Goal: Complete application form: Complete application form

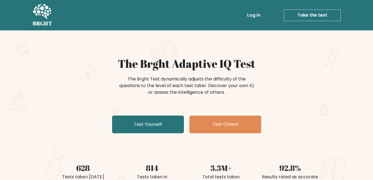
scroll to position [28, 0]
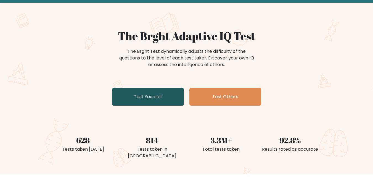
click at [150, 96] on link "Test Yourself" at bounding box center [148, 97] width 72 height 18
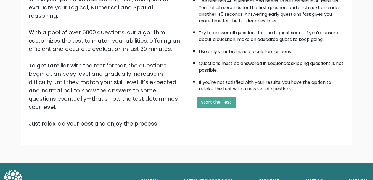
scroll to position [73, 0]
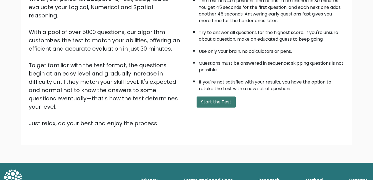
click at [220, 98] on button "Start the Test" at bounding box center [215, 101] width 39 height 11
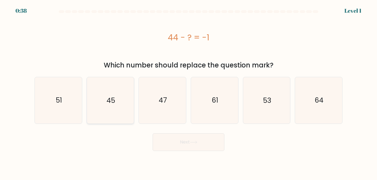
click at [114, 111] on icon "45" at bounding box center [110, 100] width 46 height 46
click at [188, 91] on input "b. 45" at bounding box center [188, 90] width 0 height 1
radio input "true"
click at [186, 137] on button "Next" at bounding box center [188, 142] width 72 height 18
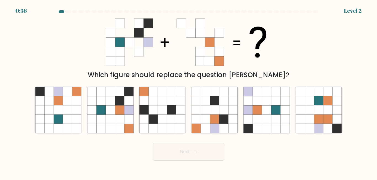
click at [186, 139] on form at bounding box center [188, 85] width 377 height 150
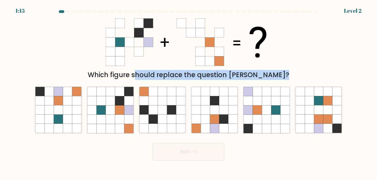
copy form "Which figure should replace the question mark? a. b. c. d. e."
drag, startPoint x: 110, startPoint y: 73, endPoint x: 220, endPoint y: 6, distance: 129.7
click at [309, 81] on form at bounding box center [188, 85] width 377 height 150
click at [111, 113] on icon at bounding box center [110, 109] width 9 height 9
click at [188, 91] on input "b." at bounding box center [188, 90] width 0 height 1
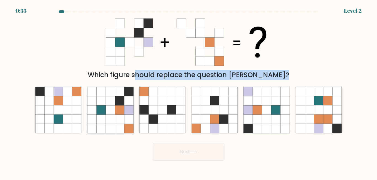
radio input "true"
click at [197, 148] on button "Next" at bounding box center [188, 152] width 72 height 18
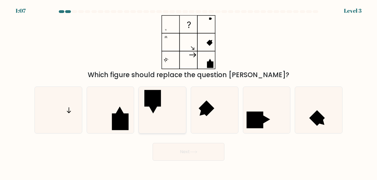
click at [185, 107] on div at bounding box center [162, 109] width 48 height 47
click at [188, 91] on input "c." at bounding box center [188, 90] width 0 height 1
radio input "true"
click at [204, 153] on button "Next" at bounding box center [188, 152] width 72 height 18
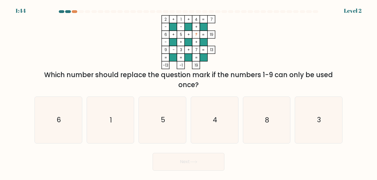
drag, startPoint x: 39, startPoint y: 72, endPoint x: 250, endPoint y: 87, distance: 211.8
click at [250, 87] on div "Which number should replace the question mark if the numbers 1-9 can only be us…" at bounding box center [188, 80] width 301 height 20
copy div "Which number should replace the question mark if the numbers 1-9 can only be us…"
click at [269, 124] on icon "8" at bounding box center [266, 120] width 46 height 46
click at [189, 91] on input "e. 8" at bounding box center [188, 90] width 0 height 1
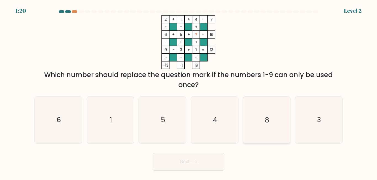
radio input "true"
click at [177, 161] on button "Next" at bounding box center [188, 161] width 72 height 18
click at [175, 163] on button "Next" at bounding box center [188, 161] width 72 height 18
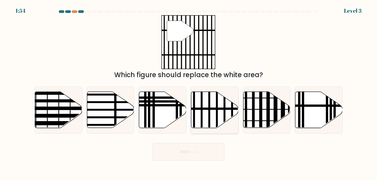
click at [218, 119] on icon at bounding box center [214, 110] width 47 height 36
click at [189, 91] on input "d." at bounding box center [188, 90] width 0 height 1
radio input "true"
click at [200, 146] on button "Next" at bounding box center [188, 152] width 72 height 18
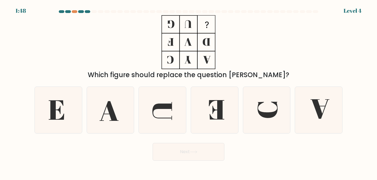
drag, startPoint x: 199, startPoint y: 147, endPoint x: 197, endPoint y: 151, distance: 4.9
click at [197, 151] on icon at bounding box center [193, 151] width 7 height 3
copy div "Which figure should replace the question mark?"
drag, startPoint x: 105, startPoint y: 74, endPoint x: 295, endPoint y: 73, distance: 189.7
click at [295, 73] on div "Which figure should replace the question mark?" at bounding box center [188, 75] width 301 height 10
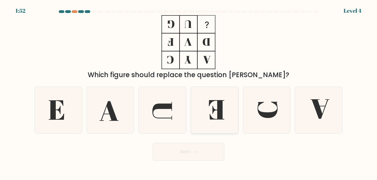
click at [212, 106] on icon at bounding box center [214, 110] width 46 height 46
click at [189, 91] on input "d." at bounding box center [188, 90] width 0 height 1
radio input "true"
click at [200, 154] on button "Next" at bounding box center [188, 152] width 72 height 18
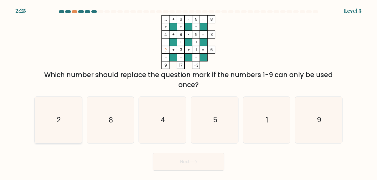
click at [57, 122] on text "2" at bounding box center [59, 120] width 4 height 10
click at [188, 91] on input "a. 2" at bounding box center [188, 90] width 0 height 1
radio input "true"
click at [186, 166] on button "Next" at bounding box center [188, 161] width 72 height 18
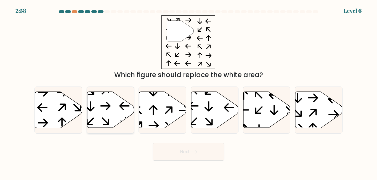
click at [118, 104] on icon at bounding box center [110, 110] width 47 height 36
click at [188, 91] on input "b." at bounding box center [188, 90] width 0 height 1
radio input "true"
click at [199, 149] on button "Next" at bounding box center [188, 152] width 72 height 18
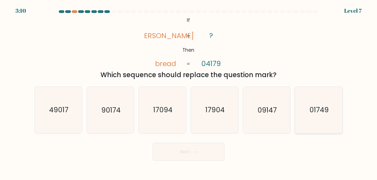
click at [325, 109] on text "01749" at bounding box center [318, 110] width 19 height 10
click at [189, 91] on input "f. 01749" at bounding box center [188, 90] width 0 height 1
radio input "true"
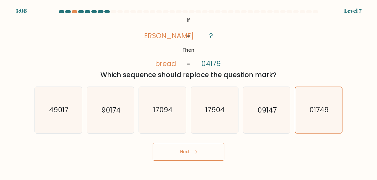
click at [190, 146] on button "Next" at bounding box center [188, 152] width 72 height 18
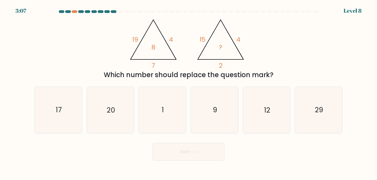
click at [190, 150] on button "Next" at bounding box center [188, 152] width 72 height 18
click at [96, 50] on div "@import url('https://fonts.googleapis.com/css?family=Abril+Fatface:400,100,100i…" at bounding box center [188, 47] width 314 height 65
click at [275, 116] on icon "12" at bounding box center [266, 110] width 46 height 46
click at [189, 91] on input "e. 12" at bounding box center [188, 90] width 0 height 1
radio input "true"
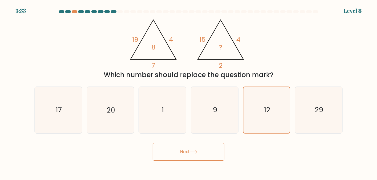
click at [189, 155] on button "Next" at bounding box center [188, 152] width 72 height 18
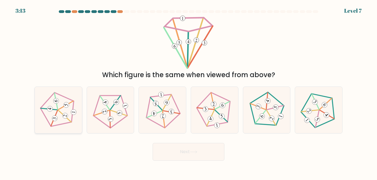
click at [56, 107] on icon at bounding box center [58, 109] width 37 height 37
click at [188, 91] on input "a." at bounding box center [188, 90] width 0 height 1
radio input "true"
click at [195, 148] on button "Next" at bounding box center [188, 152] width 72 height 18
click at [194, 148] on button "Next" at bounding box center [188, 152] width 72 height 18
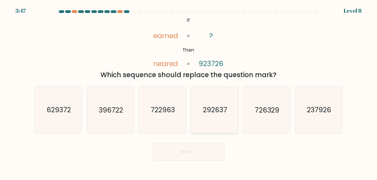
click at [222, 109] on text "292637" at bounding box center [215, 110] width 24 height 10
click at [189, 91] on input "d. 292637" at bounding box center [188, 90] width 0 height 1
radio input "true"
click at [176, 153] on button "Next" at bounding box center [188, 152] width 72 height 18
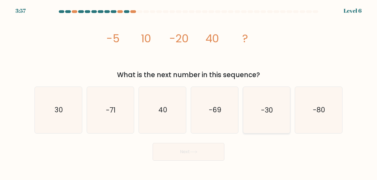
click at [270, 119] on icon "-30" at bounding box center [266, 110] width 46 height 46
click at [189, 91] on input "e. -30" at bounding box center [188, 90] width 0 height 1
radio input "true"
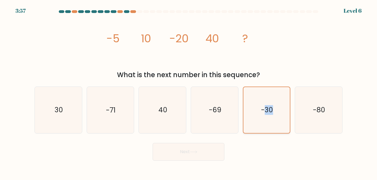
click at [270, 119] on icon "-30" at bounding box center [266, 110] width 46 height 46
click at [189, 91] on input "e. -30" at bounding box center [188, 90] width 0 height 1
click at [188, 153] on button "Next" at bounding box center [188, 152] width 72 height 18
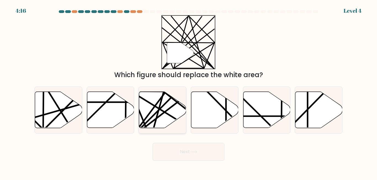
click at [157, 113] on line at bounding box center [163, 90] width 25 height 92
click at [188, 91] on input "c." at bounding box center [188, 90] width 0 height 1
radio input "true"
click at [188, 153] on button "Next" at bounding box center [188, 152] width 72 height 18
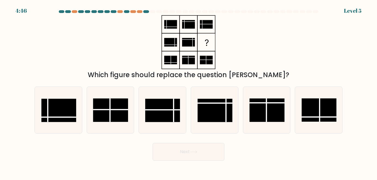
click at [86, 103] on div "b." at bounding box center [110, 109] width 52 height 47
click at [78, 111] on icon at bounding box center [58, 110] width 46 height 46
click at [188, 91] on input "a." at bounding box center [188, 90] width 0 height 1
radio input "true"
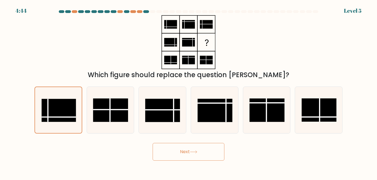
click at [192, 150] on icon at bounding box center [193, 151] width 7 height 3
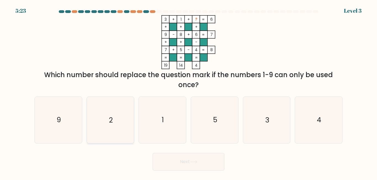
click at [114, 107] on icon "2" at bounding box center [110, 120] width 46 height 46
click at [188, 91] on input "b. 2" at bounding box center [188, 90] width 0 height 1
radio input "true"
click at [188, 169] on button "Next" at bounding box center [188, 161] width 72 height 18
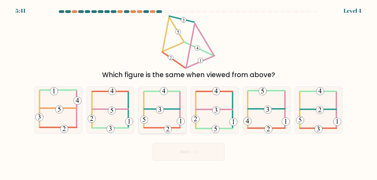
click at [152, 111] on icon at bounding box center [162, 110] width 44 height 46
click at [188, 91] on input "c." at bounding box center [188, 90] width 0 height 1
radio input "true"
click at [181, 152] on button "Next" at bounding box center [188, 152] width 72 height 18
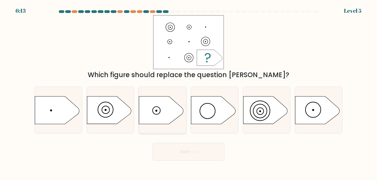
click at [162, 108] on icon at bounding box center [161, 110] width 44 height 28
click at [188, 91] on input "c." at bounding box center [188, 90] width 0 height 1
radio input "true"
click at [187, 148] on button "Next" at bounding box center [188, 152] width 72 height 18
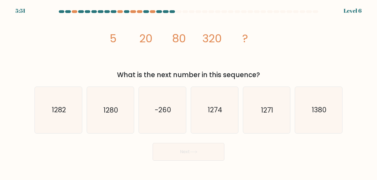
drag, startPoint x: 34, startPoint y: 45, endPoint x: 38, endPoint y: 46, distance: 4.0
click at [33, 45] on div "image/svg+xml 5 20 80 320 ? What is the next number in this sequence?" at bounding box center [188, 47] width 314 height 65
click at [107, 111] on text "1280" at bounding box center [110, 110] width 15 height 10
click at [188, 91] on input "b. 1280" at bounding box center [188, 90] width 0 height 1
radio input "true"
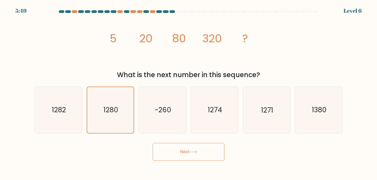
click at [183, 154] on button "Next" at bounding box center [188, 152] width 72 height 18
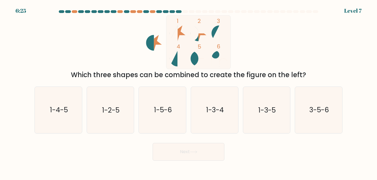
drag, startPoint x: 103, startPoint y: 76, endPoint x: 324, endPoint y: 75, distance: 220.3
click at [324, 75] on div "Which three shapes can be combined to create the figure on the left?" at bounding box center [188, 75] width 301 height 10
copy div "Which three shapes can be combined to create the figure on the left?"
click at [222, 114] on text "1-3-4" at bounding box center [215, 110] width 18 height 10
click at [189, 91] on input "d. 1-3-4" at bounding box center [188, 90] width 0 height 1
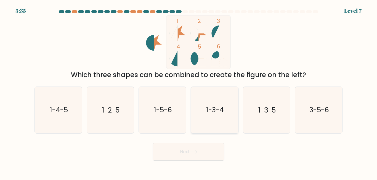
radio input "true"
click at [202, 151] on button "Next" at bounding box center [188, 152] width 72 height 18
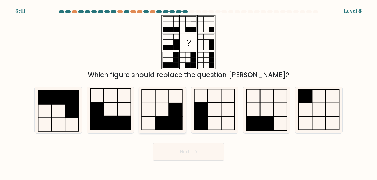
click at [160, 117] on rect at bounding box center [162, 122] width 14 height 13
click at [188, 91] on input "c." at bounding box center [188, 90] width 0 height 1
radio input "true"
click at [173, 145] on button "Next" at bounding box center [188, 152] width 72 height 18
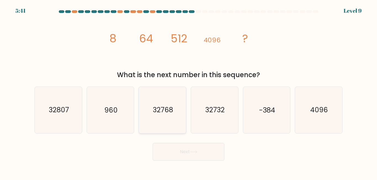
click at [170, 109] on text "32768" at bounding box center [163, 110] width 20 height 10
click at [188, 91] on input "c. 32768" at bounding box center [188, 90] width 0 height 1
radio input "true"
click at [176, 147] on button "Next" at bounding box center [188, 152] width 72 height 18
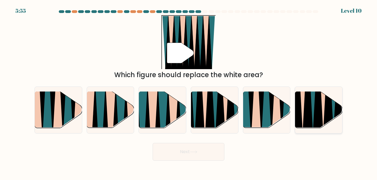
click at [315, 114] on icon at bounding box center [317, 92] width 11 height 94
click at [189, 91] on input "f." at bounding box center [188, 90] width 0 height 1
radio input "true"
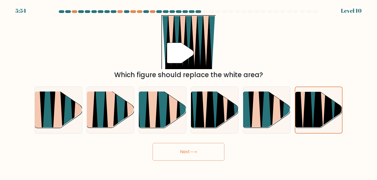
click at [188, 154] on button "Next" at bounding box center [188, 152] width 72 height 18
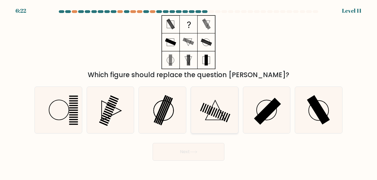
click at [207, 111] on icon at bounding box center [214, 110] width 46 height 46
click at [189, 91] on input "d." at bounding box center [188, 90] width 0 height 1
radio input "true"
click at [191, 152] on icon at bounding box center [193, 151] width 7 height 3
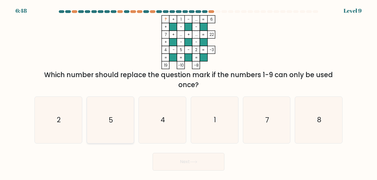
click at [121, 122] on icon "5" at bounding box center [110, 120] width 46 height 46
click at [188, 91] on input "b. 5" at bounding box center [188, 90] width 0 height 1
radio input "true"
click at [195, 160] on icon at bounding box center [193, 161] width 7 height 3
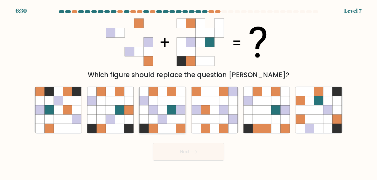
click at [169, 115] on icon at bounding box center [171, 118] width 9 height 9
click at [188, 91] on input "c." at bounding box center [188, 90] width 0 height 1
radio input "true"
click at [192, 152] on icon at bounding box center [193, 151] width 7 height 3
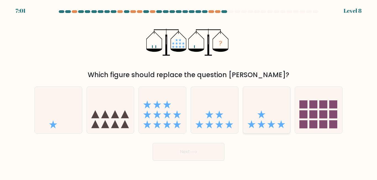
click at [269, 114] on icon at bounding box center [266, 109] width 47 height 39
click at [189, 91] on input "e." at bounding box center [188, 90] width 0 height 1
radio input "true"
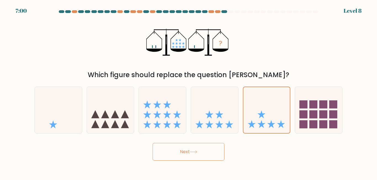
click at [201, 150] on button "Next" at bounding box center [188, 152] width 72 height 18
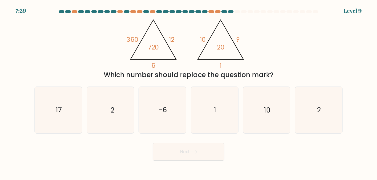
click at [185, 33] on icon "@import url('https://fonts.googleapis.com/css?family=Abril+Fatface:400,100,100i…" at bounding box center [188, 42] width 124 height 54
click at [56, 107] on text "17" at bounding box center [59, 110] width 6 height 10
click at [188, 91] on input "a. 17" at bounding box center [188, 90] width 0 height 1
radio input "true"
click at [186, 152] on button "Next" at bounding box center [188, 152] width 72 height 18
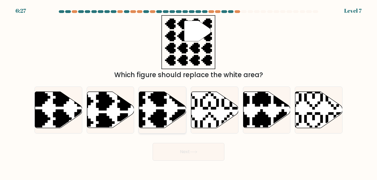
click at [169, 108] on icon at bounding box center [162, 110] width 47 height 36
click at [188, 91] on input "c." at bounding box center [188, 90] width 0 height 1
radio input "true"
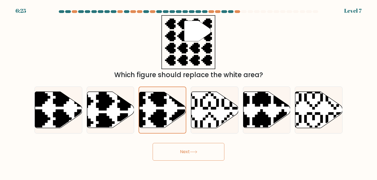
click at [196, 154] on button "Next" at bounding box center [188, 152] width 72 height 18
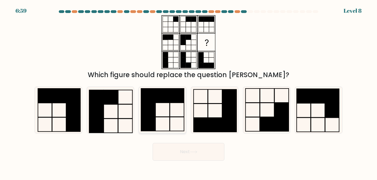
click at [162, 104] on icon at bounding box center [162, 110] width 46 height 46
click at [188, 91] on input "c." at bounding box center [188, 90] width 0 height 1
radio input "true"
click at [188, 156] on button "Next" at bounding box center [188, 152] width 72 height 18
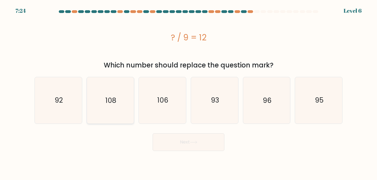
click at [123, 106] on icon "108" at bounding box center [110, 100] width 46 height 46
click at [188, 91] on input "b. 108" at bounding box center [188, 90] width 0 height 1
radio input "true"
click at [195, 144] on button "Next" at bounding box center [188, 142] width 72 height 18
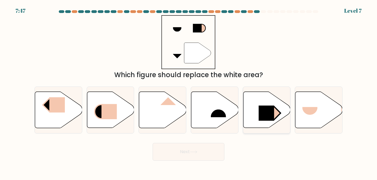
click at [268, 106] on rect at bounding box center [265, 112] width 15 height 15
click at [189, 91] on input "e." at bounding box center [188, 90] width 0 height 1
radio input "true"
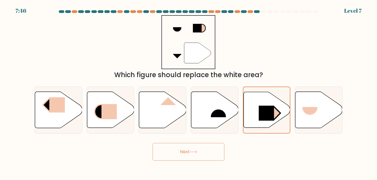
click at [188, 156] on button "Next" at bounding box center [188, 152] width 72 height 18
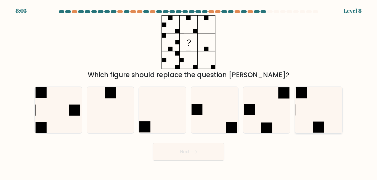
click at [321, 114] on icon at bounding box center [318, 110] width 46 height 46
click at [189, 91] on input "f." at bounding box center [188, 90] width 0 height 1
radio input "true"
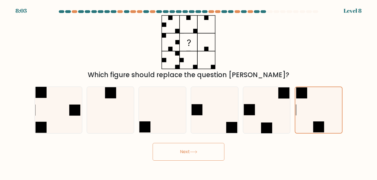
click at [197, 148] on button "Next" at bounding box center [188, 152] width 72 height 18
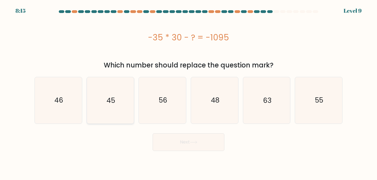
drag, startPoint x: 121, startPoint y: 128, endPoint x: 112, endPoint y: 118, distance: 13.5
click at [121, 128] on form "a." at bounding box center [188, 80] width 377 height 140
click at [112, 117] on icon "45" at bounding box center [110, 100] width 46 height 46
click at [188, 91] on input "b. 45" at bounding box center [188, 90] width 0 height 1
radio input "true"
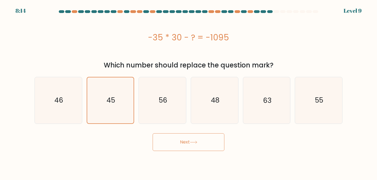
click at [188, 137] on button "Next" at bounding box center [188, 142] width 72 height 18
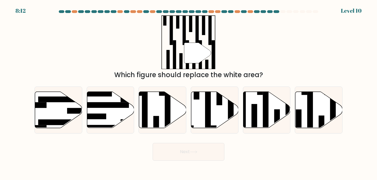
click at [188, 141] on div "Next" at bounding box center [188, 150] width 314 height 20
click at [146, 103] on rect at bounding box center [145, 112] width 6 height 51
click at [188, 91] on input "c." at bounding box center [188, 90] width 0 height 1
radio input "true"
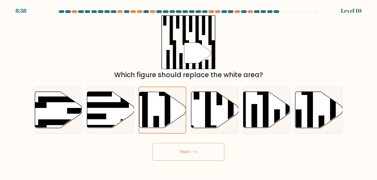
click at [179, 151] on button "Next" at bounding box center [188, 152] width 72 height 18
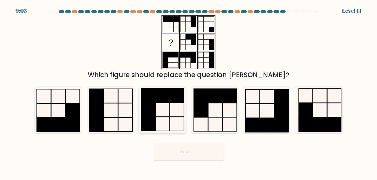
click at [161, 101] on rect at bounding box center [162, 96] width 14 height 14
click at [188, 91] on input "c." at bounding box center [188, 90] width 0 height 1
radio input "true"
click at [189, 151] on button "Next" at bounding box center [188, 152] width 72 height 18
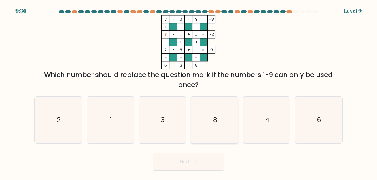
click at [215, 124] on text "8" at bounding box center [215, 120] width 4 height 10
click at [189, 91] on input "d. 8" at bounding box center [188, 90] width 0 height 1
radio input "true"
click at [202, 164] on button "Next" at bounding box center [188, 161] width 72 height 18
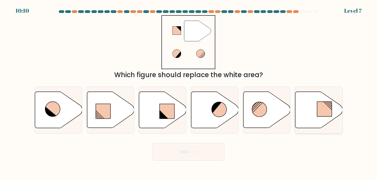
click at [332, 114] on icon at bounding box center [318, 110] width 47 height 36
click at [189, 91] on input "f." at bounding box center [188, 90] width 0 height 1
radio input "true"
click at [189, 147] on button "Next" at bounding box center [188, 152] width 72 height 18
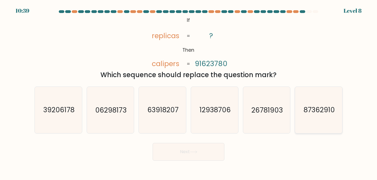
click at [311, 120] on icon "87362910" at bounding box center [318, 110] width 46 height 46
click at [189, 91] on input "f. 87362910" at bounding box center [188, 90] width 0 height 1
radio input "true"
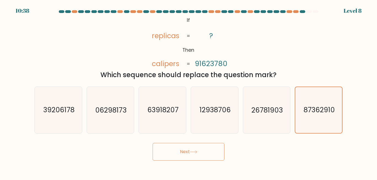
click at [203, 154] on button "Next" at bounding box center [188, 152] width 72 height 18
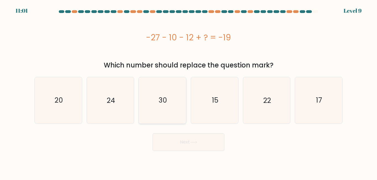
click at [164, 104] on text "30" at bounding box center [163, 100] width 8 height 10
click at [188, 91] on input "c. 30" at bounding box center [188, 90] width 0 height 1
radio input "true"
click at [179, 136] on button "Next" at bounding box center [188, 142] width 72 height 18
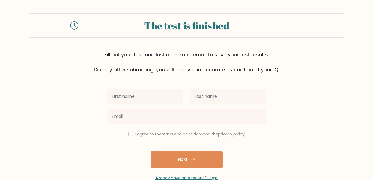
drag, startPoint x: 0, startPoint y: 22, endPoint x: 156, endPoint y: 99, distance: 173.8
click at [156, 99] on input "text" at bounding box center [145, 96] width 76 height 15
type input "tsiry"
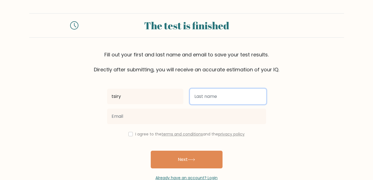
click at [227, 91] on input "text" at bounding box center [228, 96] width 76 height 15
type input "ranoromalala"
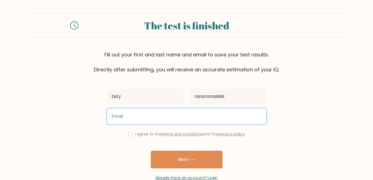
click at [171, 122] on input "email" at bounding box center [186, 115] width 159 height 15
type input "malalatsiry"
click at [138, 117] on input "malalatsiry" at bounding box center [186, 115] width 159 height 15
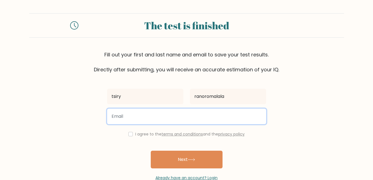
click at [138, 117] on input "email" at bounding box center [186, 115] width 159 height 15
drag, startPoint x: 152, startPoint y: 116, endPoint x: 87, endPoint y: 107, distance: 65.1
click at [87, 107] on form "The test is finished Fill out your first and last name and email to save your t…" at bounding box center [186, 96] width 373 height 167
type input "malalatsiry023@gmail.com"
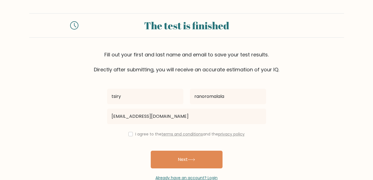
click at [124, 133] on div "I agree to the terms and conditions and the privacy policy" at bounding box center [186, 133] width 165 height 7
click at [129, 134] on input "checkbox" at bounding box center [130, 134] width 4 height 4
checkbox input "true"
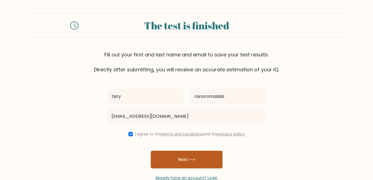
click at [183, 155] on button "Next" at bounding box center [187, 159] width 72 height 18
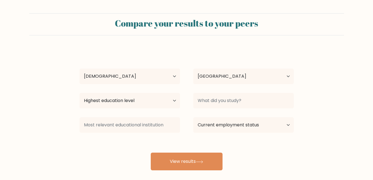
select select "25_34"
select select "MG"
click at [127, 101] on select "Highest education level No schooling Primary Lower Secondary Upper Secondary Oc…" at bounding box center [129, 100] width 100 height 15
select select "bachelors_degree"
click at [79, 93] on select "Highest education level No schooling Primary Lower Secondary Upper Secondary Oc…" at bounding box center [129, 100] width 100 height 15
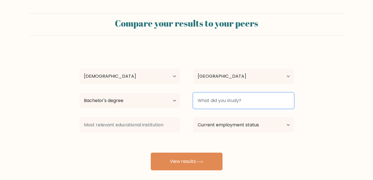
click at [250, 103] on input at bounding box center [243, 100] width 100 height 15
type input "e"
type input "Electrotechnique"
paste input "Electrotechnics"
click at [256, 97] on input "Electrotechnics" at bounding box center [243, 100] width 100 height 15
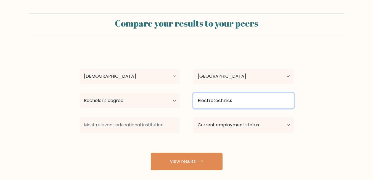
type input "Electrotechnics"
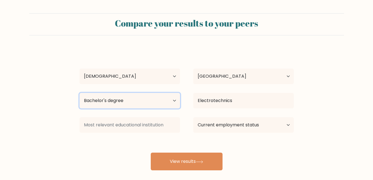
click at [121, 101] on select "Highest education level No schooling Primary Lower Secondary Upper Secondary Oc…" at bounding box center [129, 100] width 100 height 15
select select "masters_degree"
click at [79, 93] on select "Highest education level No schooling Primary Lower Secondary Upper Secondary Oc…" at bounding box center [129, 100] width 100 height 15
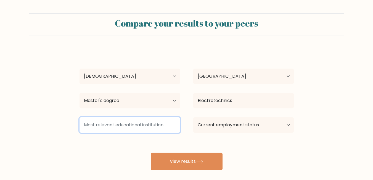
click at [123, 125] on input at bounding box center [129, 124] width 100 height 15
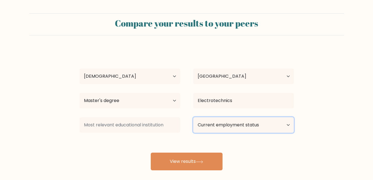
click at [256, 129] on select "Current employment status Employed Student Retired Other / prefer not to answer" at bounding box center [243, 124] width 100 height 15
click at [193, 117] on select "Current employment status Employed Student Retired Other / prefer not to answer" at bounding box center [243, 124] width 100 height 15
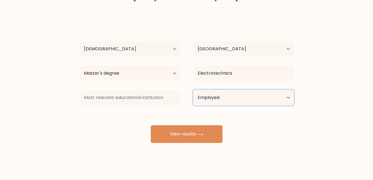
scroll to position [28, 0]
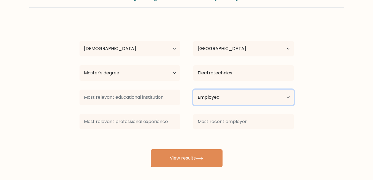
click at [239, 97] on select "Current employment status Employed Student Retired Other / prefer not to answer" at bounding box center [243, 96] width 100 height 15
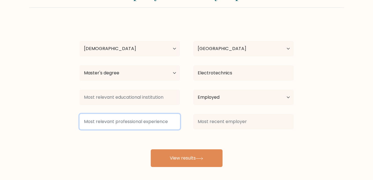
click at [102, 122] on input at bounding box center [129, 121] width 100 height 15
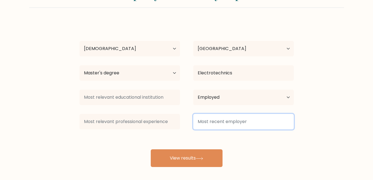
click at [230, 124] on input at bounding box center [243, 121] width 100 height 15
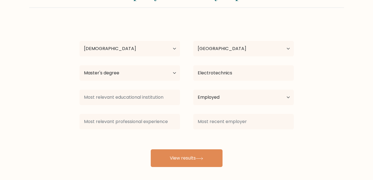
click at [231, 87] on div "tsiry ranoromalala Age Under 18 years old 18-24 years old 25-34 years old 35-44…" at bounding box center [186, 94] width 221 height 146
click at [225, 97] on select "Current employment status Employed Student Retired Other / prefer not to answer" at bounding box center [243, 96] width 100 height 15
select select "student"
click at [193, 89] on select "Current employment status Employed Student Retired Other / prefer not to answer" at bounding box center [243, 96] width 100 height 15
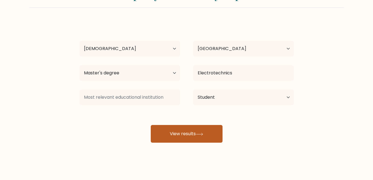
click at [191, 132] on button "View results" at bounding box center [187, 134] width 72 height 18
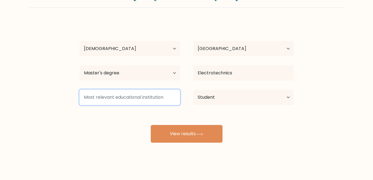
click at [129, 102] on input at bounding box center [129, 96] width 100 height 15
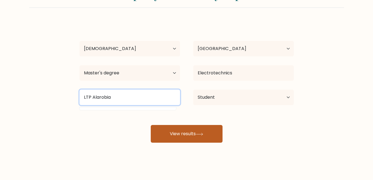
type input "LTP Alarobia"
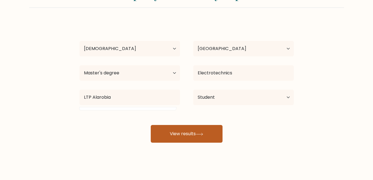
click at [180, 130] on button "View results" at bounding box center [187, 134] width 72 height 18
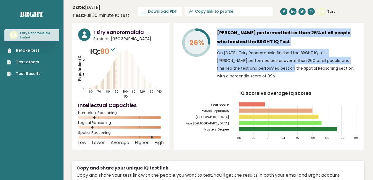
drag, startPoint x: 216, startPoint y: 53, endPoint x: 228, endPoint y: 71, distance: 22.6
click at [228, 71] on div "26% [PERSON_NAME] performed better than 26% of all people who finished the BRGH…" at bounding box center [268, 55] width 179 height 54
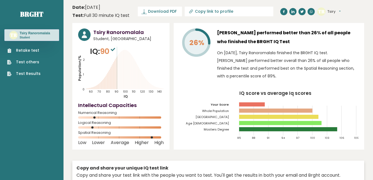
click at [200, 84] on div "26% [PERSON_NAME] performed better than 26% of all people who finished the BRGH…" at bounding box center [268, 86] width 190 height 126
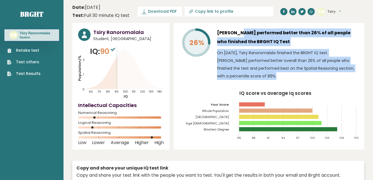
drag, startPoint x: 225, startPoint y: 45, endPoint x: 237, endPoint y: 84, distance: 40.6
click at [237, 84] on div "26% [PERSON_NAME] performed better than 26% of all people who finished the BRGH…" at bounding box center [268, 86] width 190 height 126
copy div "[PERSON_NAME] performed better than 26% of all people who finished the BRGHT IQ…"
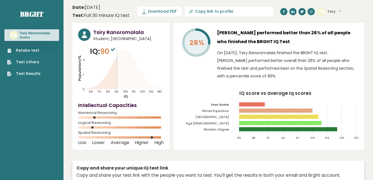
click at [207, 85] on div "26% [PERSON_NAME] performed better than 26% of all people who finished the BRGH…" at bounding box center [268, 86] width 190 height 126
